Goal: Submit feedback/report problem

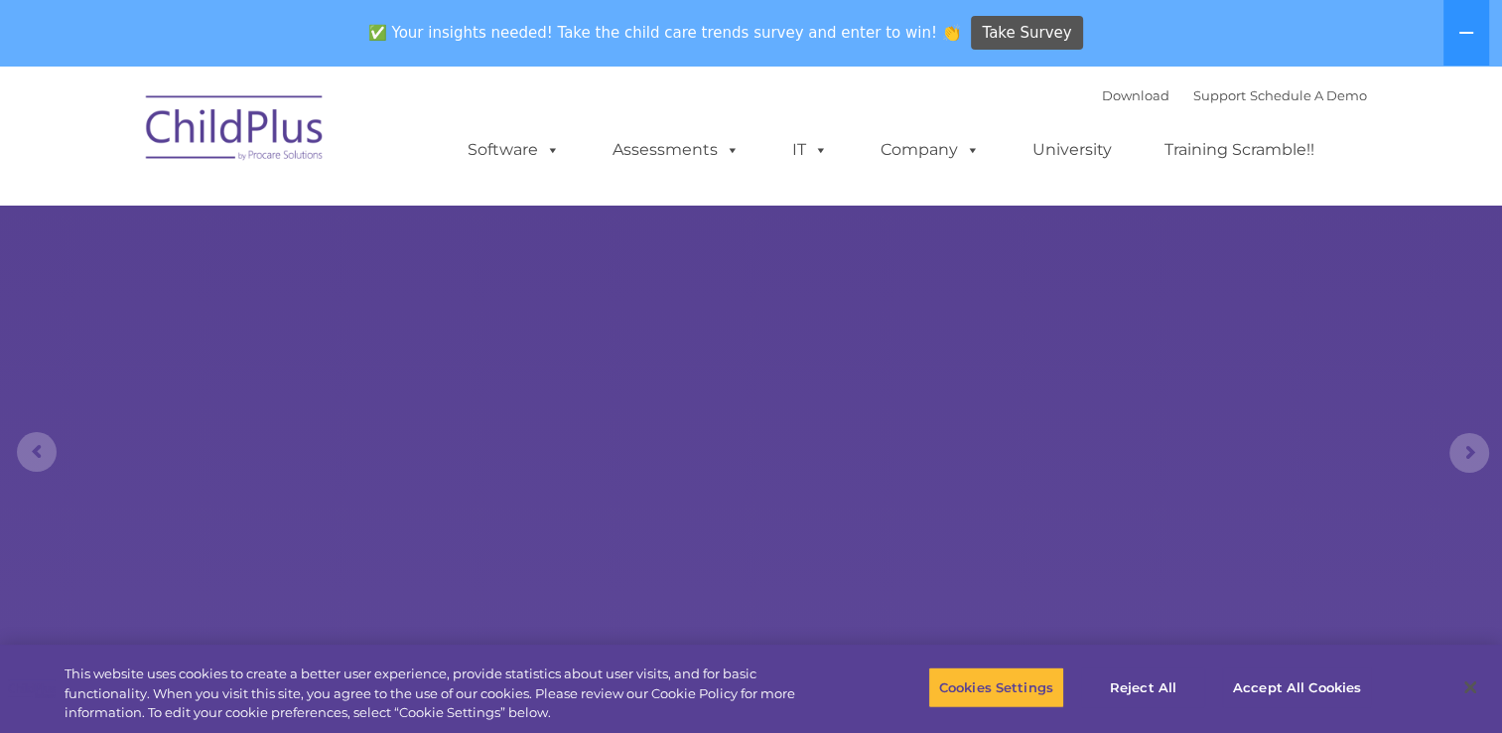
select select "MEDIUM"
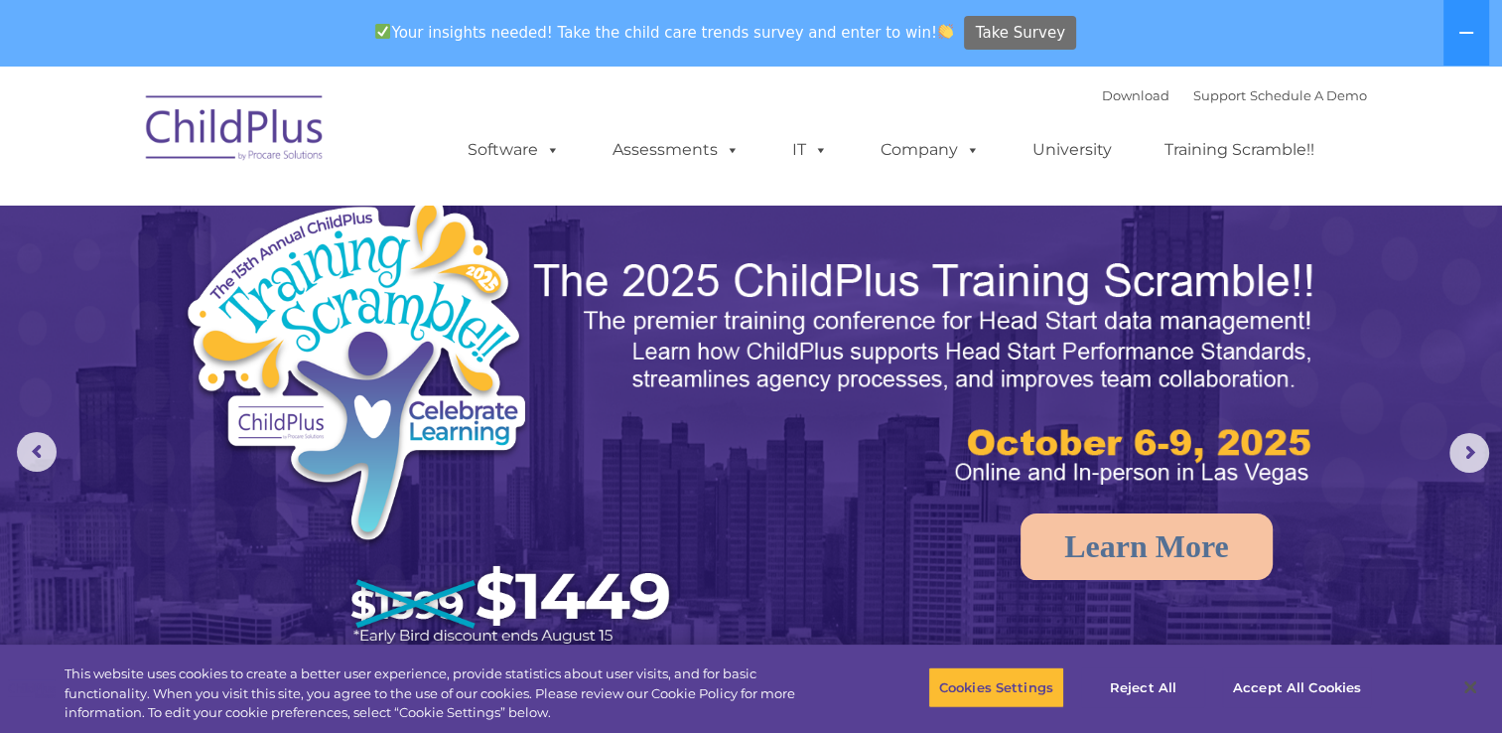
click at [993, 40] on span "Take Survey" at bounding box center [1020, 33] width 89 height 35
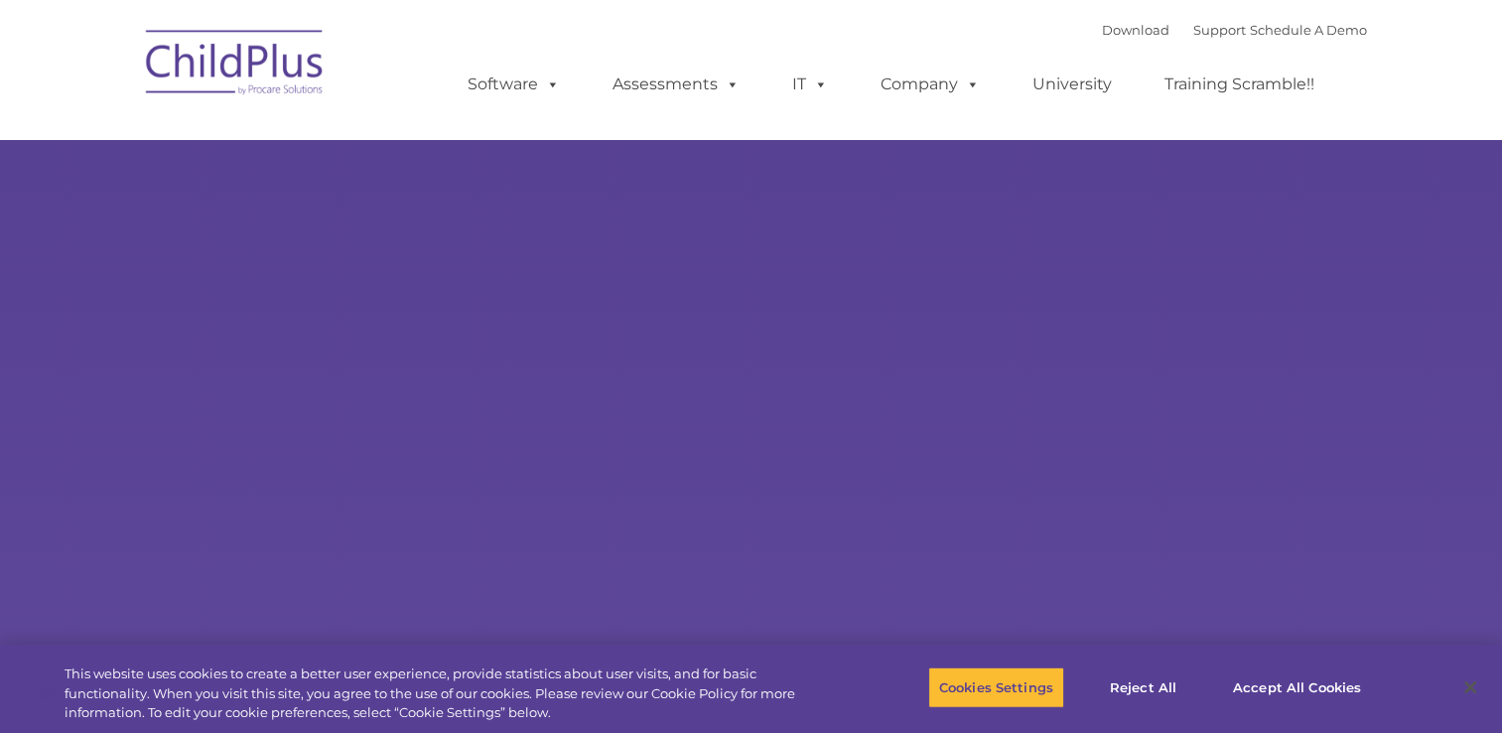
select select "MEDIUM"
